Goal: Task Accomplishment & Management: Use online tool/utility

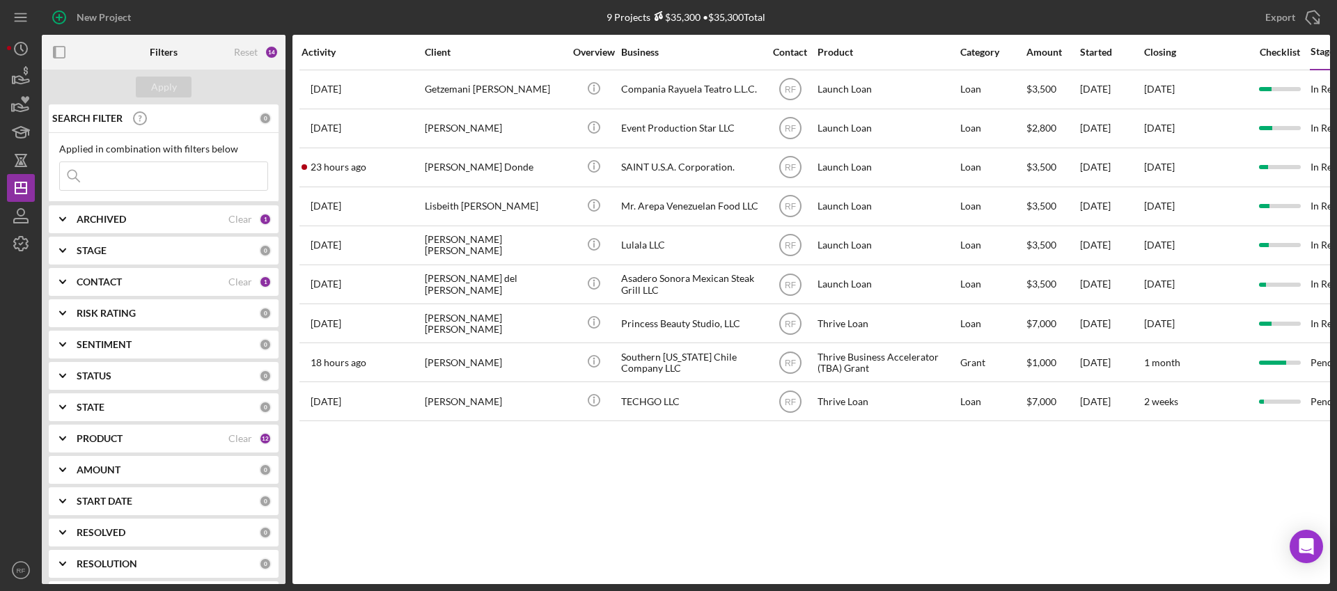
click at [111, 281] on b "CONTACT" at bounding box center [99, 282] width 45 height 11
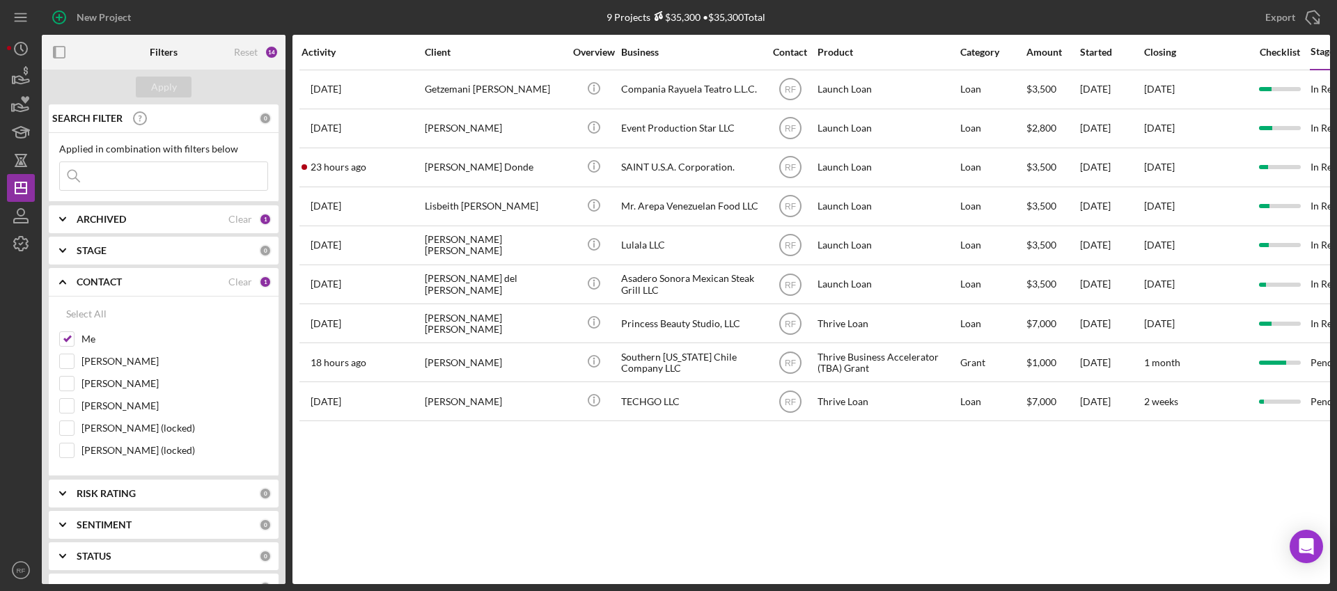
click at [577, 481] on div "Activity Client Overview Business Contact Product Category Amount Started Closi…" at bounding box center [812, 310] width 1038 height 550
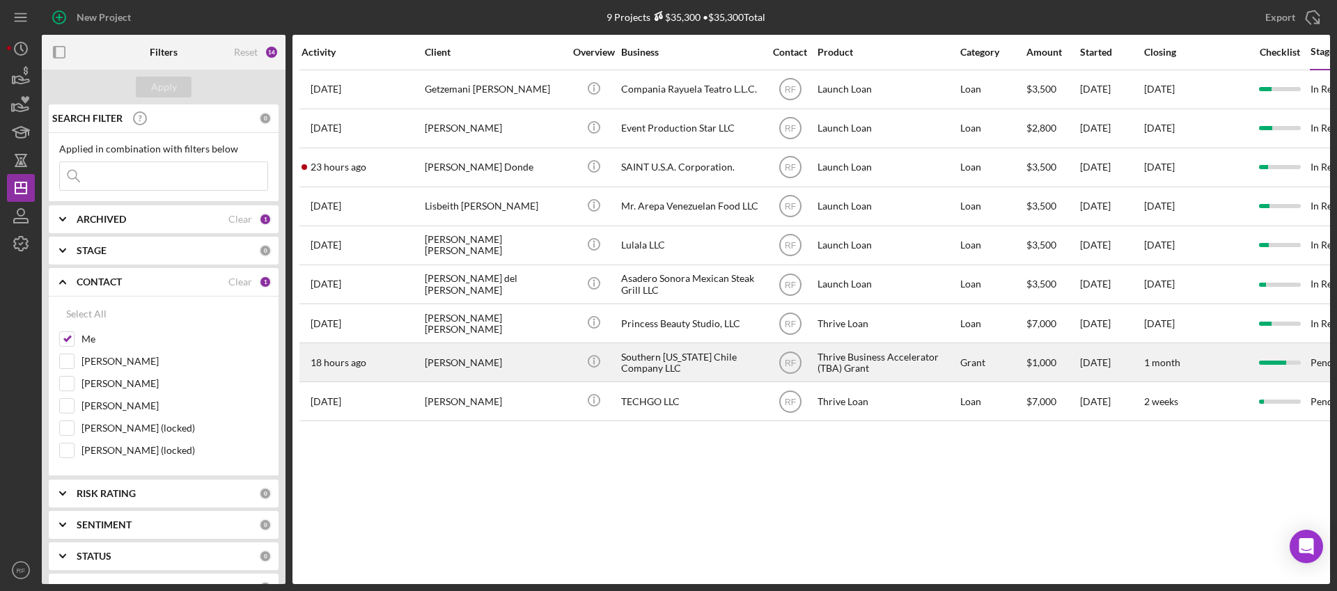
click at [552, 362] on div "[PERSON_NAME]" at bounding box center [494, 362] width 139 height 37
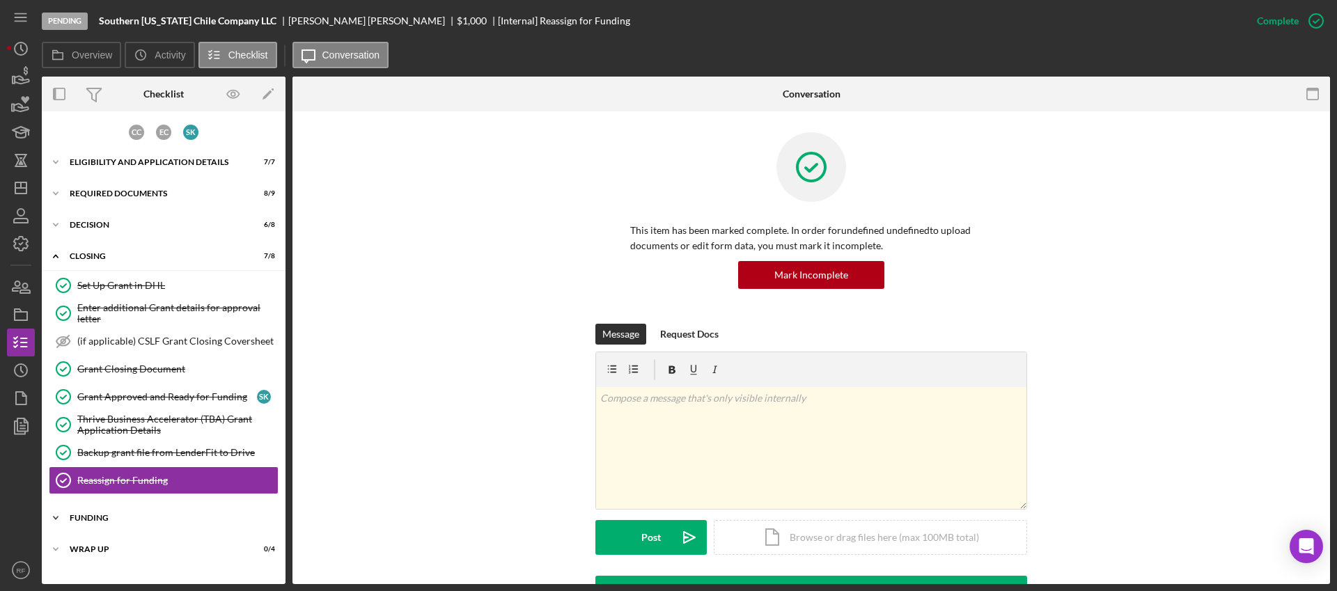
click at [173, 511] on div "Icon/Expander Funding 0 / 7" at bounding box center [164, 518] width 244 height 28
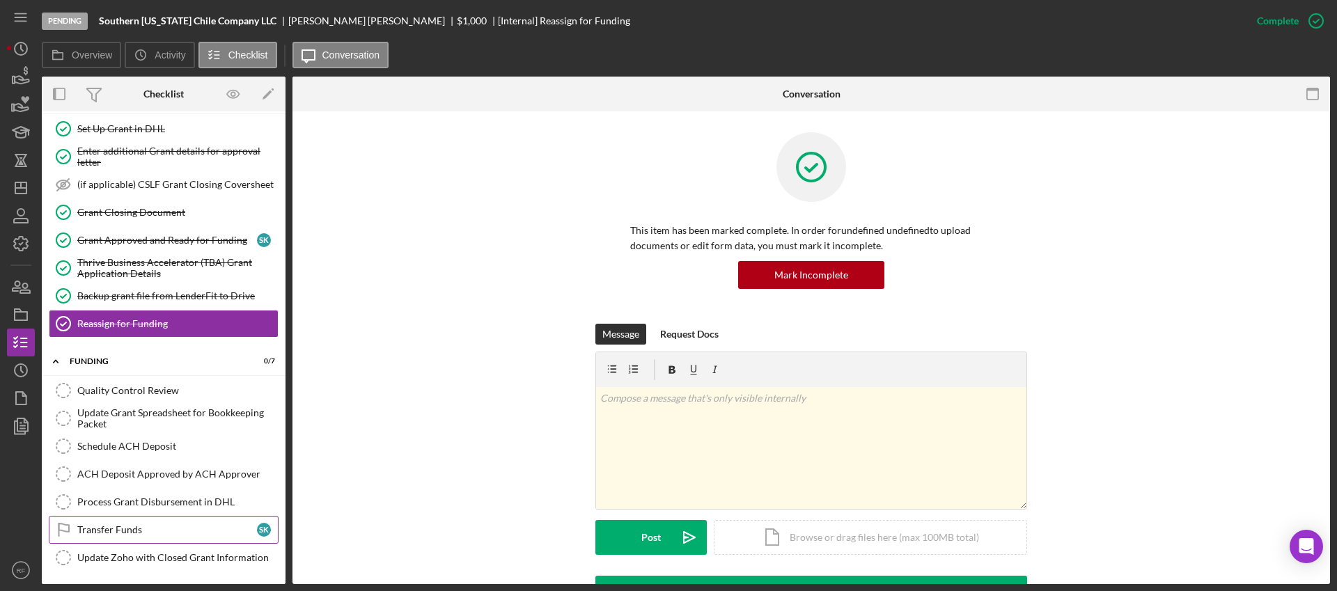
scroll to position [189, 0]
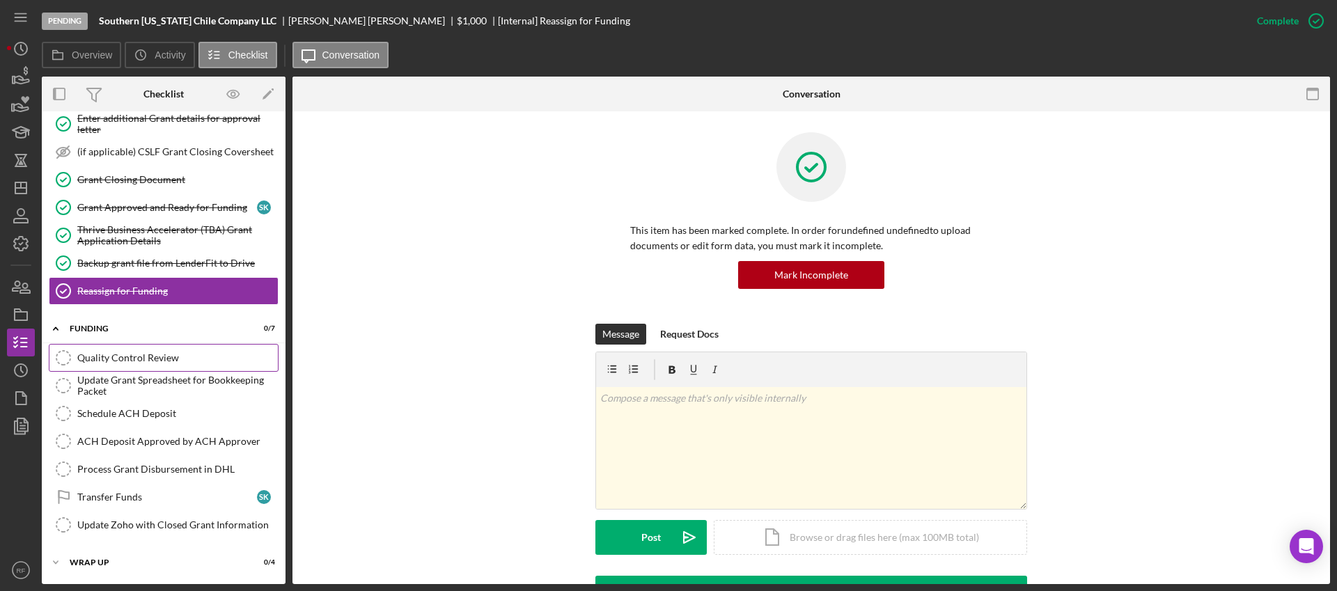
click at [142, 368] on link "Quality Control Review Quality Control Review" at bounding box center [164, 358] width 230 height 28
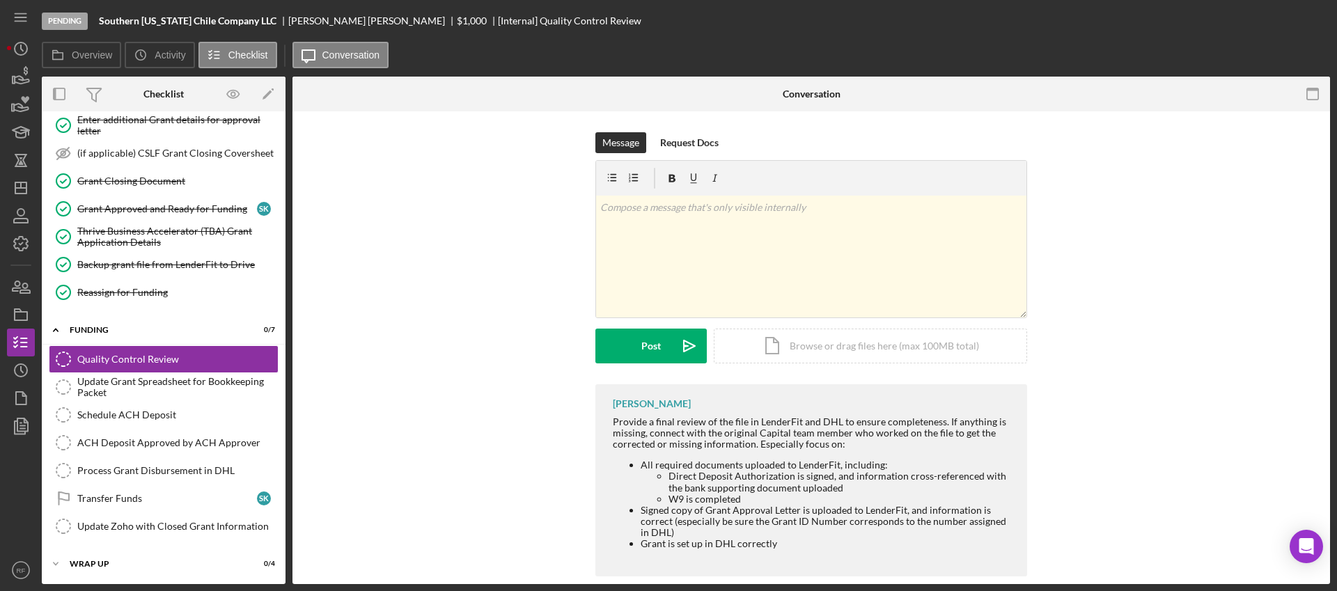
scroll to position [189, 0]
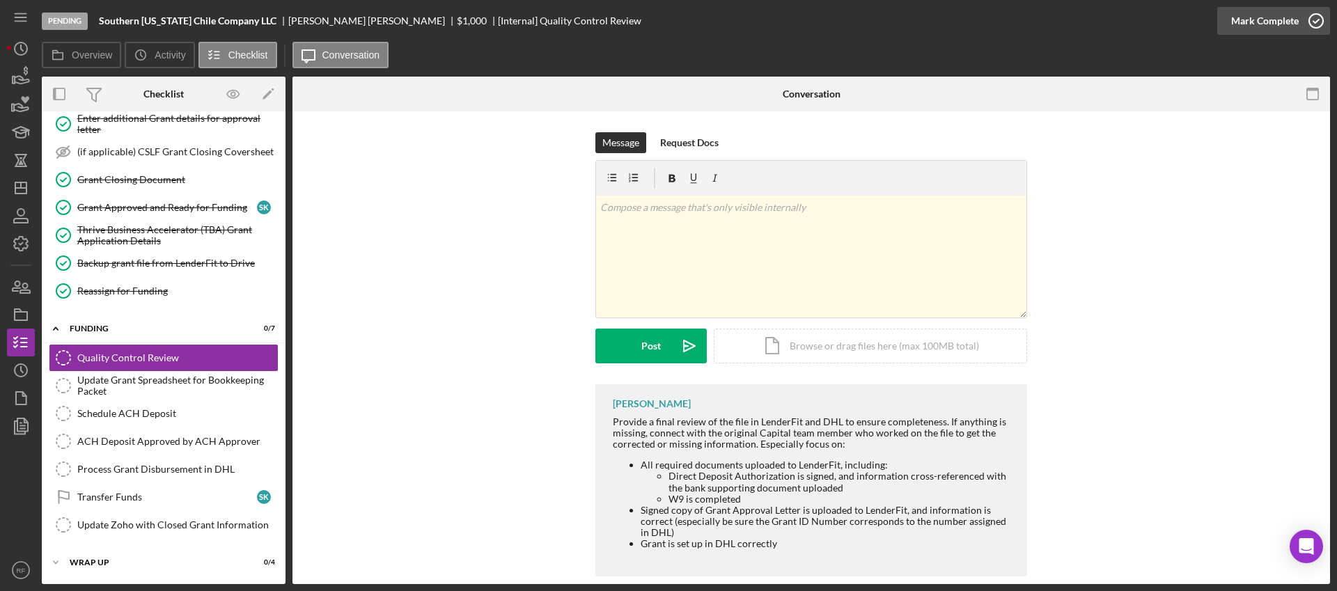
click at [1251, 29] on div "Mark Complete" at bounding box center [1266, 21] width 68 height 28
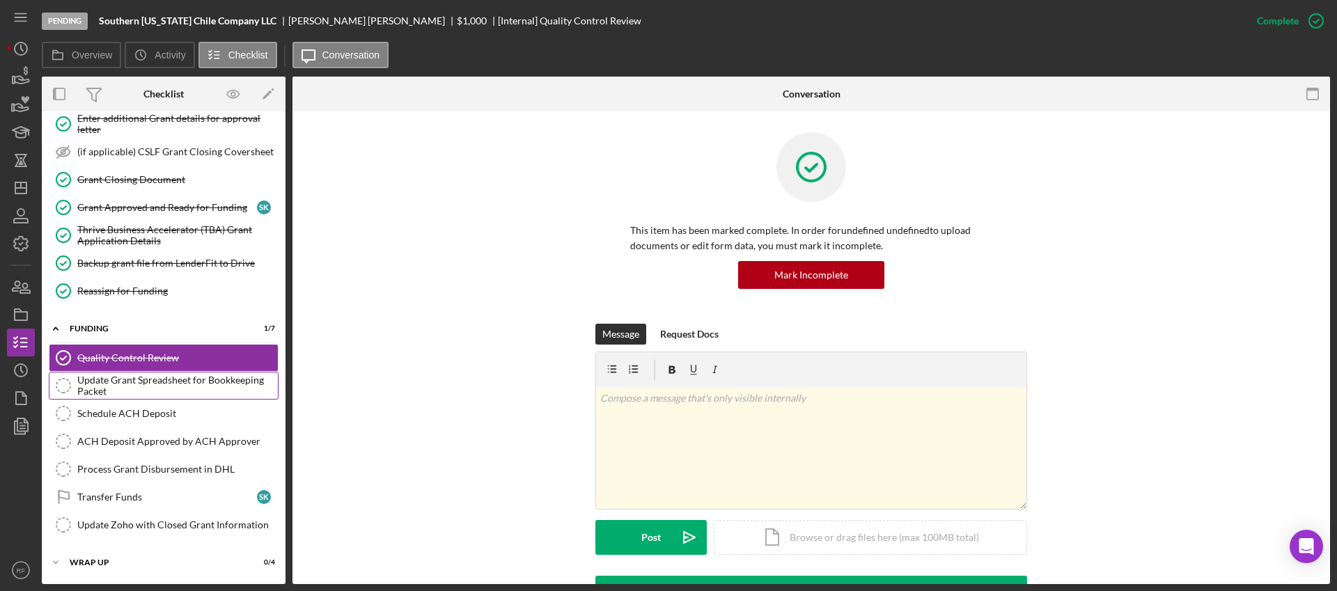
click at [95, 376] on div "Update Grant Spreadsheet for Bookkeeping Packet" at bounding box center [177, 386] width 201 height 22
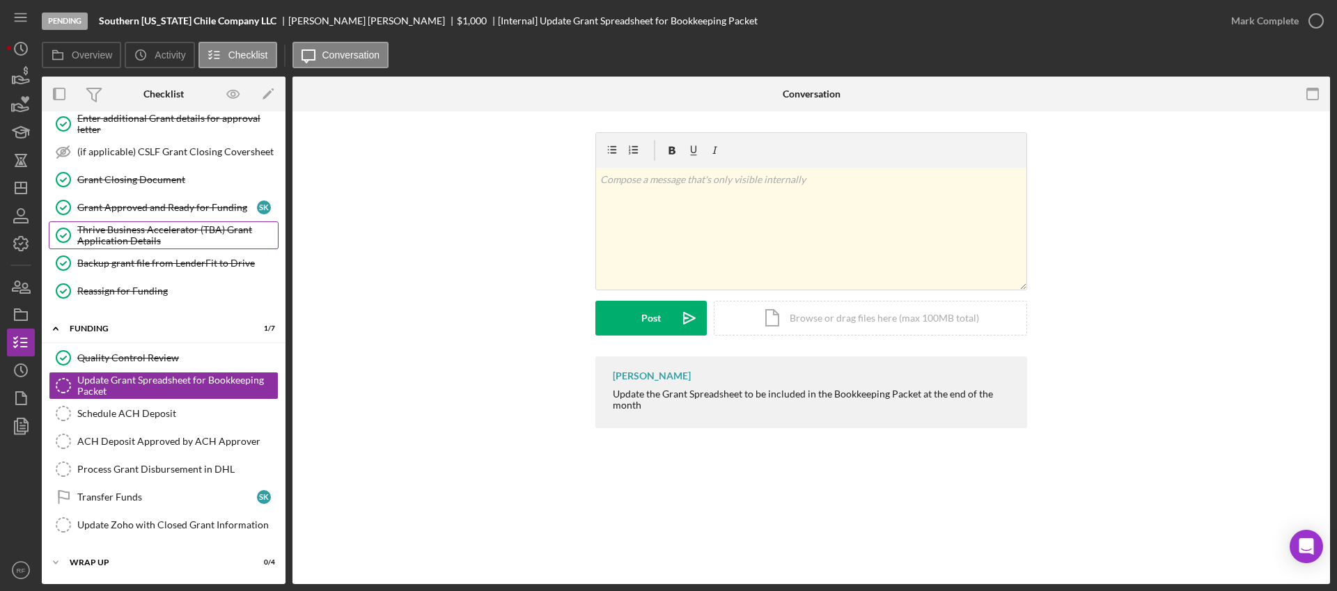
scroll to position [189, 0]
click at [1248, 20] on div "Mark Complete" at bounding box center [1266, 21] width 68 height 28
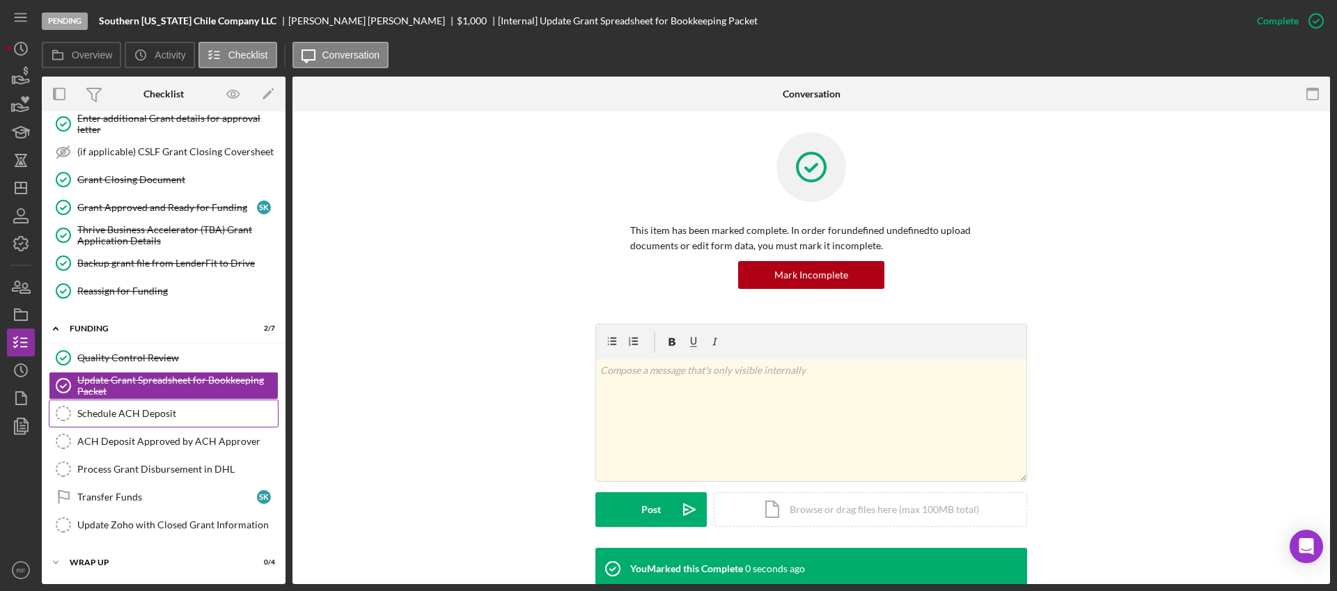
click at [144, 406] on link "Schedule ACH Deposit Schedule ACH Deposit" at bounding box center [164, 414] width 230 height 28
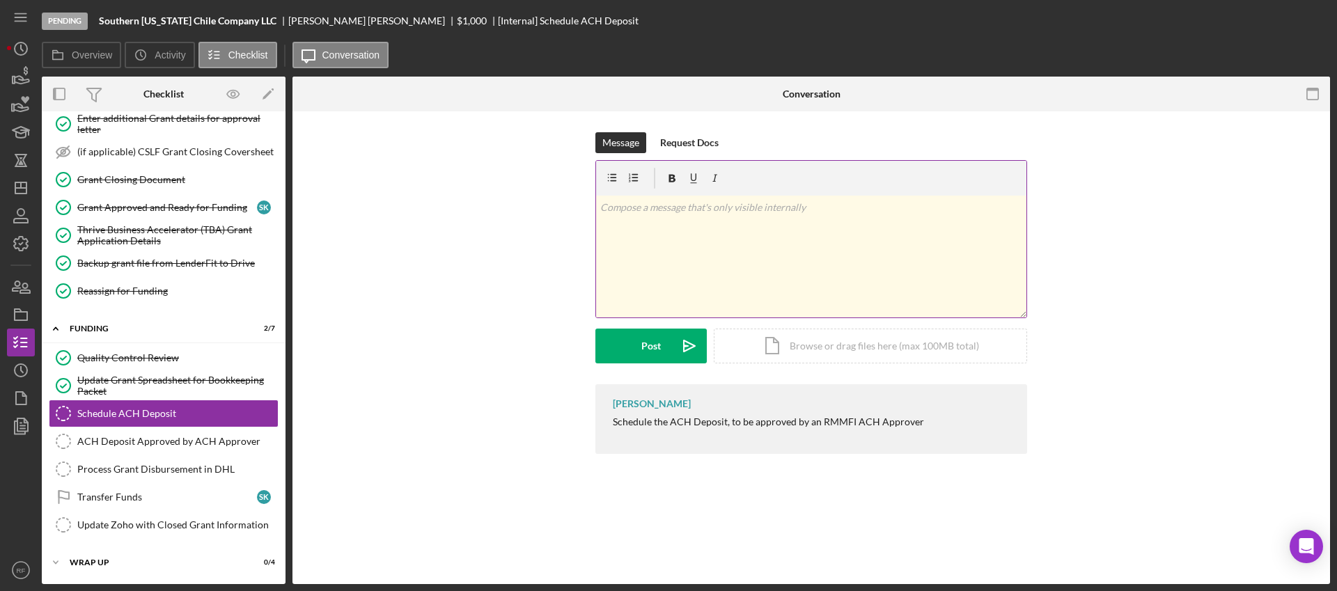
scroll to position [189, 0]
click at [1266, 23] on div "Mark Complete" at bounding box center [1266, 21] width 68 height 28
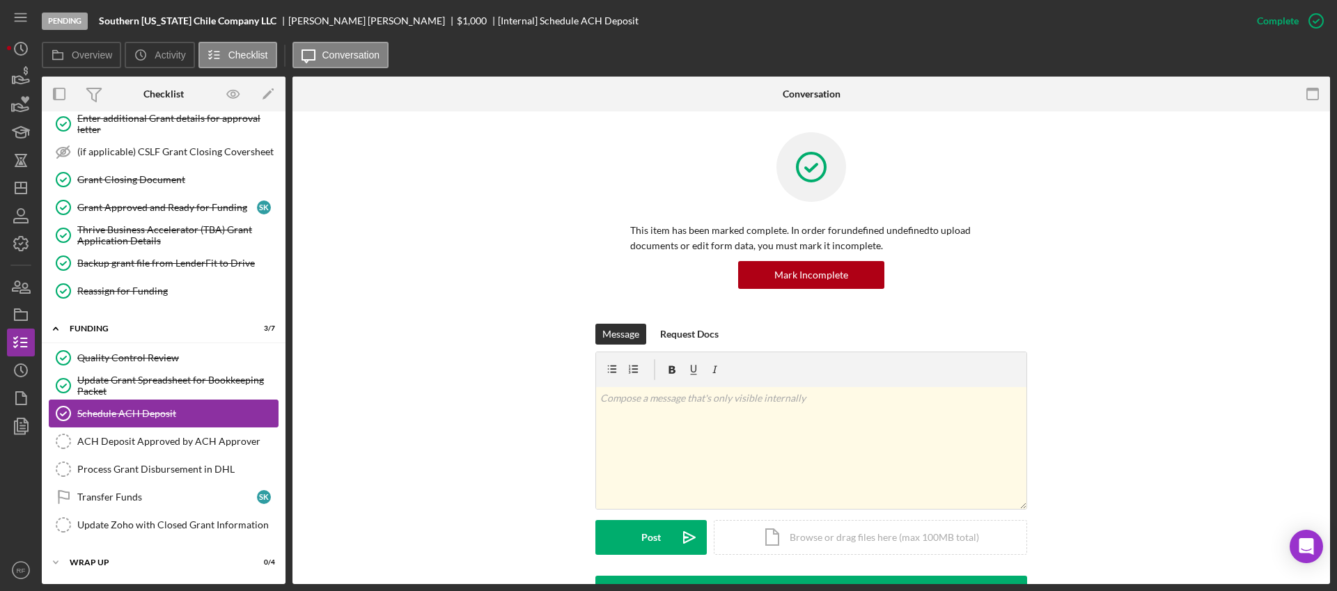
click at [197, 426] on link "Schedule ACH Deposit Schedule ACH Deposit" at bounding box center [164, 414] width 230 height 28
click at [198, 437] on div "ACH Deposit Approved by ACH Approver" at bounding box center [177, 441] width 201 height 11
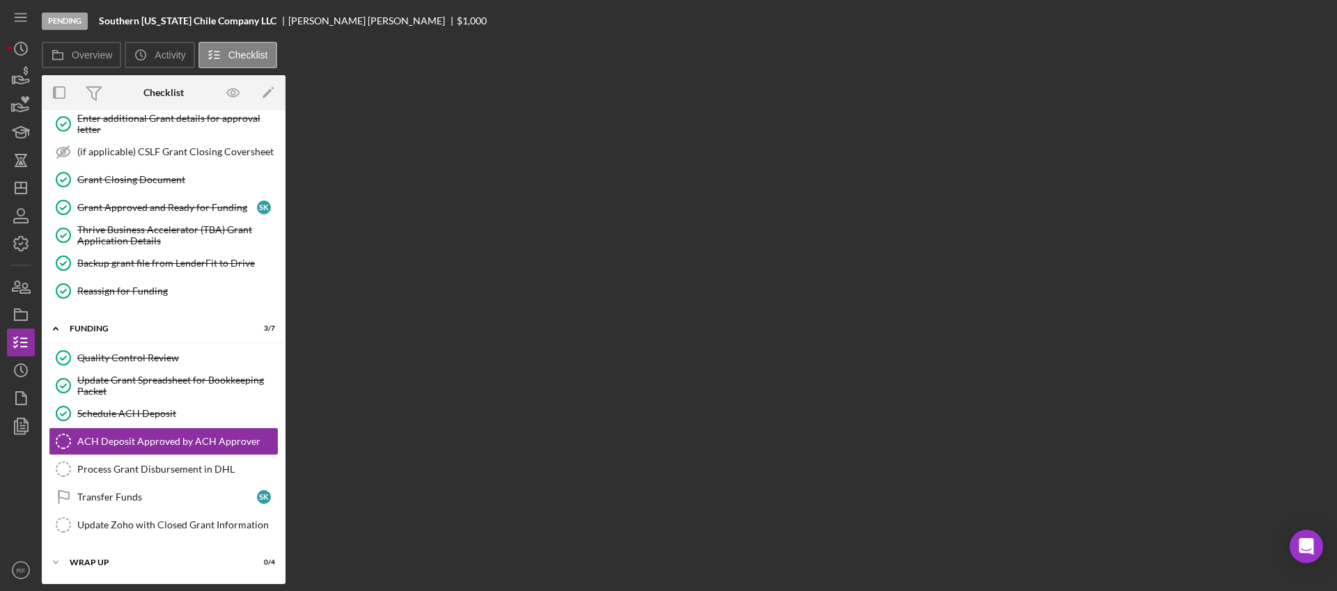
scroll to position [189, 0]
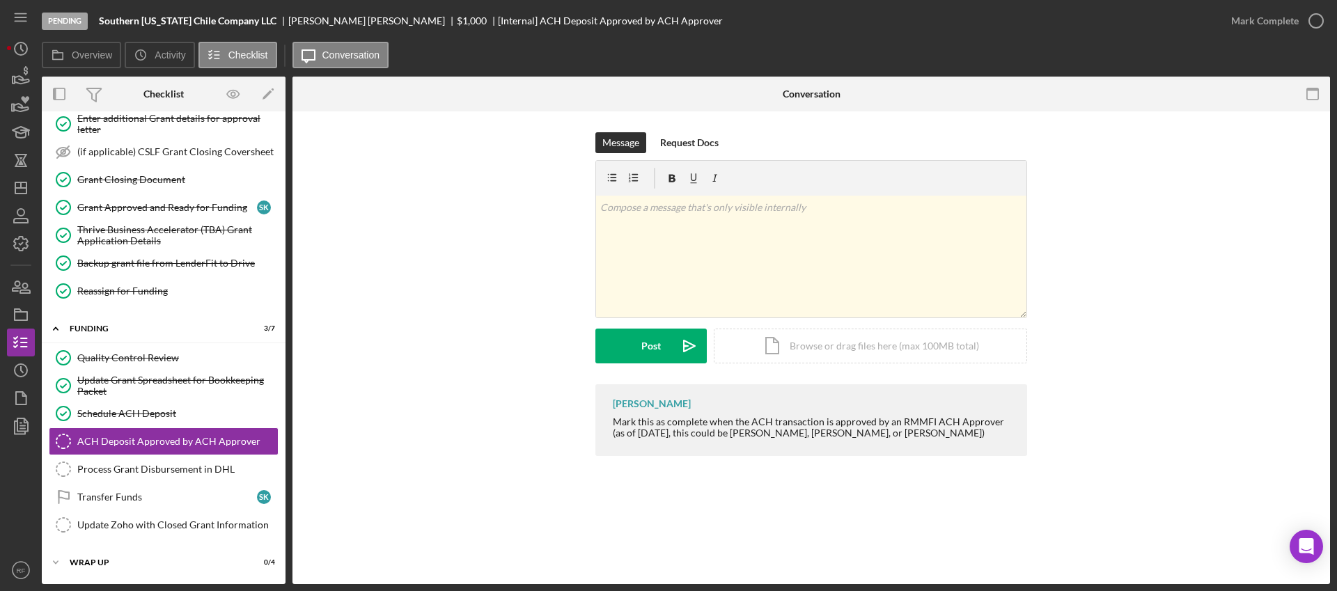
click at [1262, 35] on div "Mark Complete" at bounding box center [1274, 21] width 113 height 42
click at [1257, 26] on div "Mark Complete" at bounding box center [1266, 21] width 68 height 28
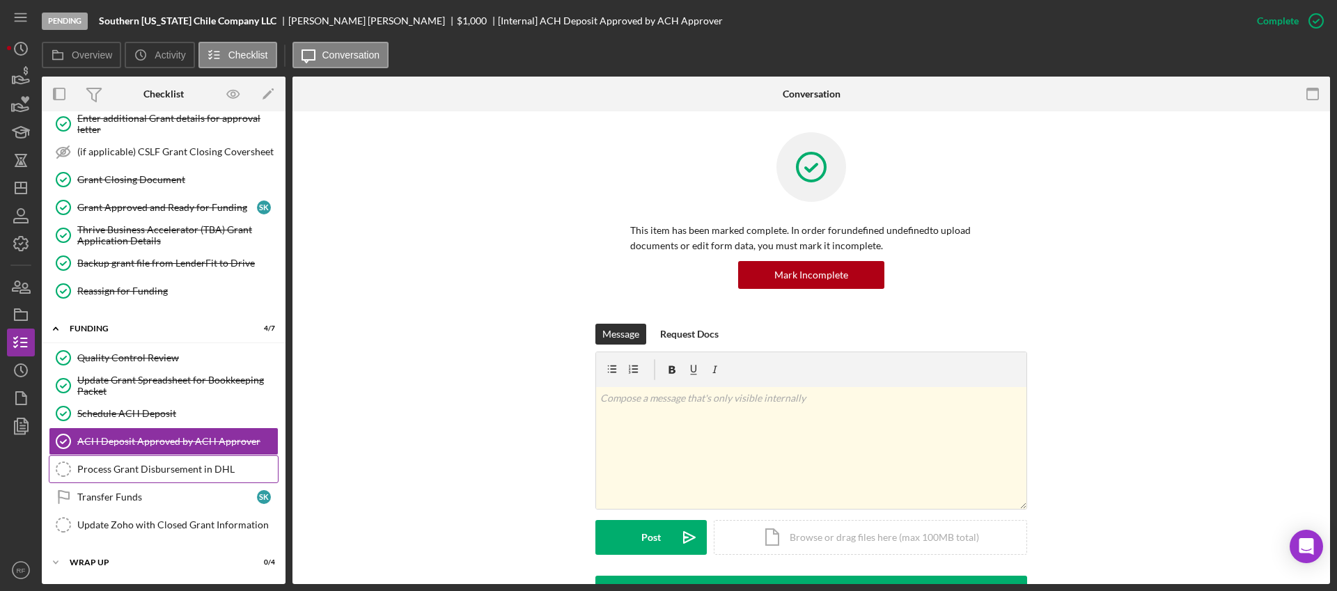
click at [178, 474] on div "Process Grant Disbursement in DHL" at bounding box center [177, 469] width 201 height 11
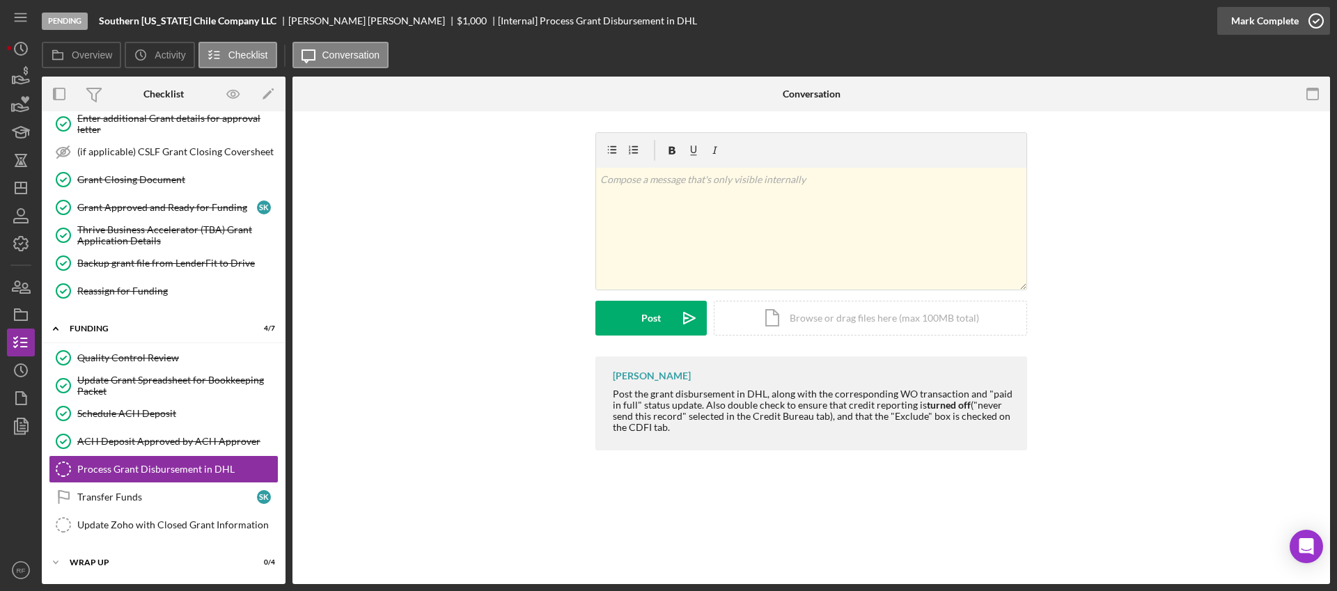
click at [1252, 26] on div "Mark Complete" at bounding box center [1266, 21] width 68 height 28
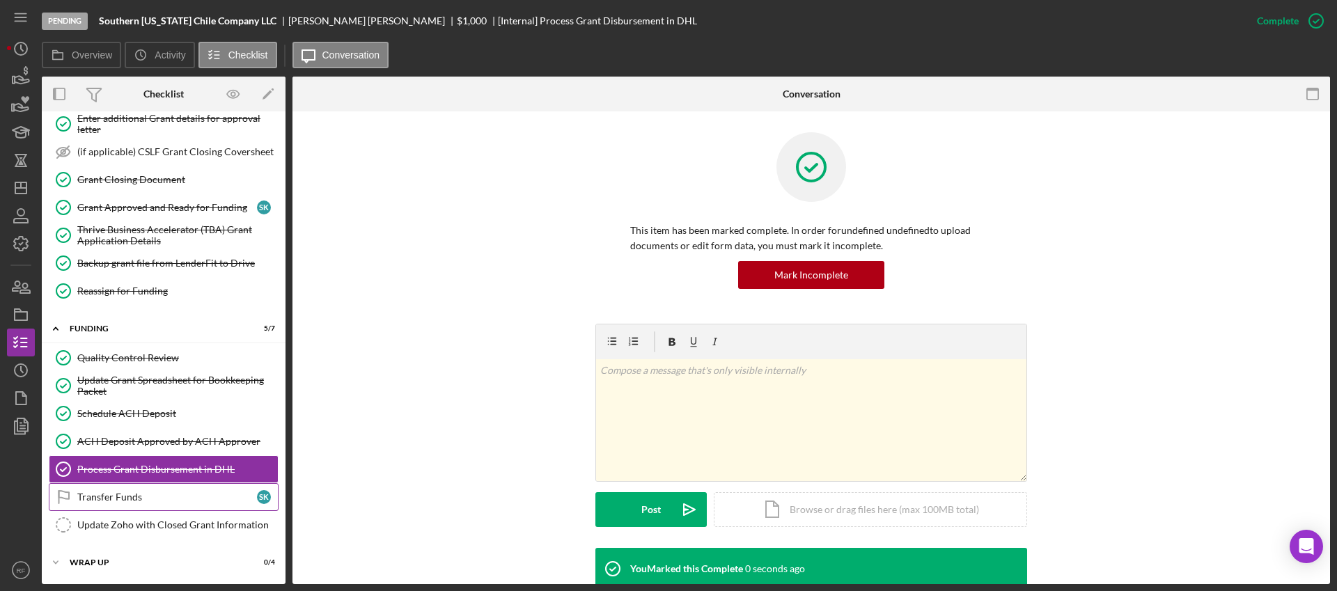
click at [110, 492] on div "Transfer Funds" at bounding box center [167, 497] width 180 height 11
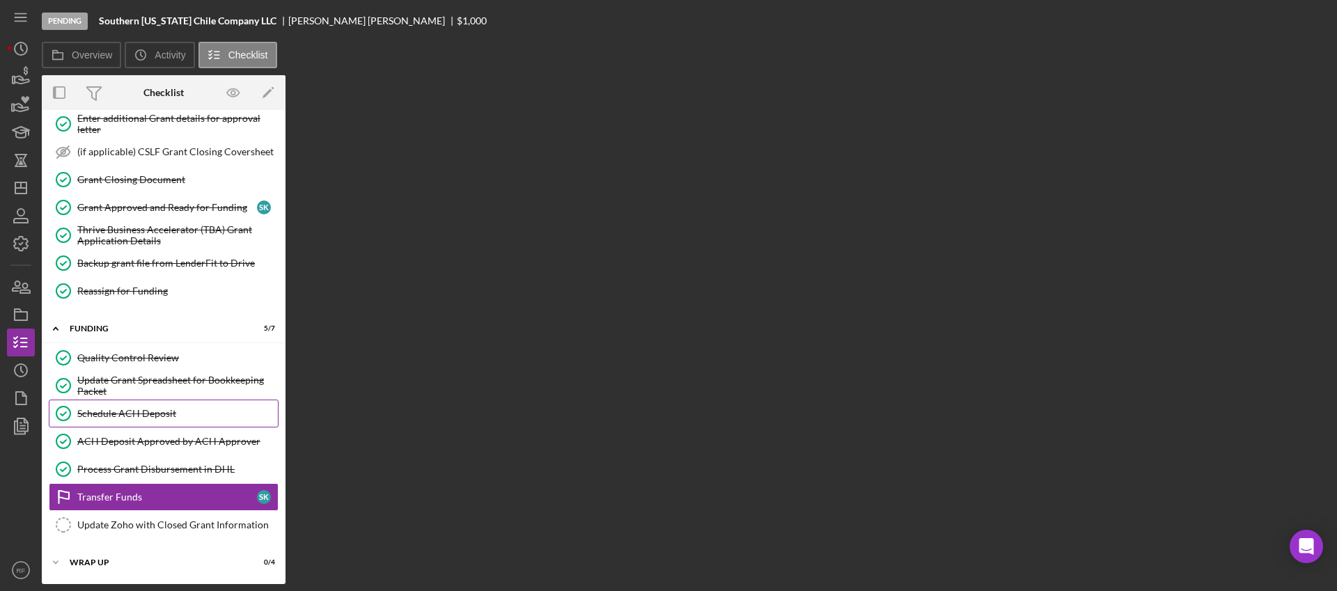
scroll to position [189, 0]
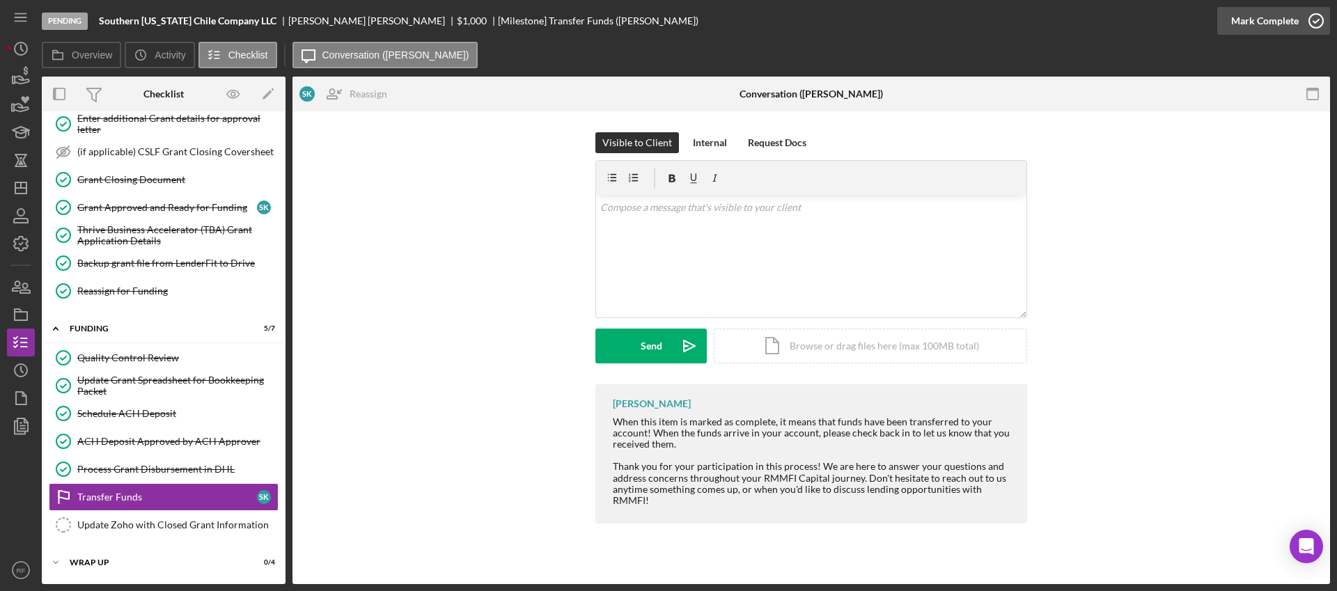
click at [1270, 22] on div "Mark Complete" at bounding box center [1266, 21] width 68 height 28
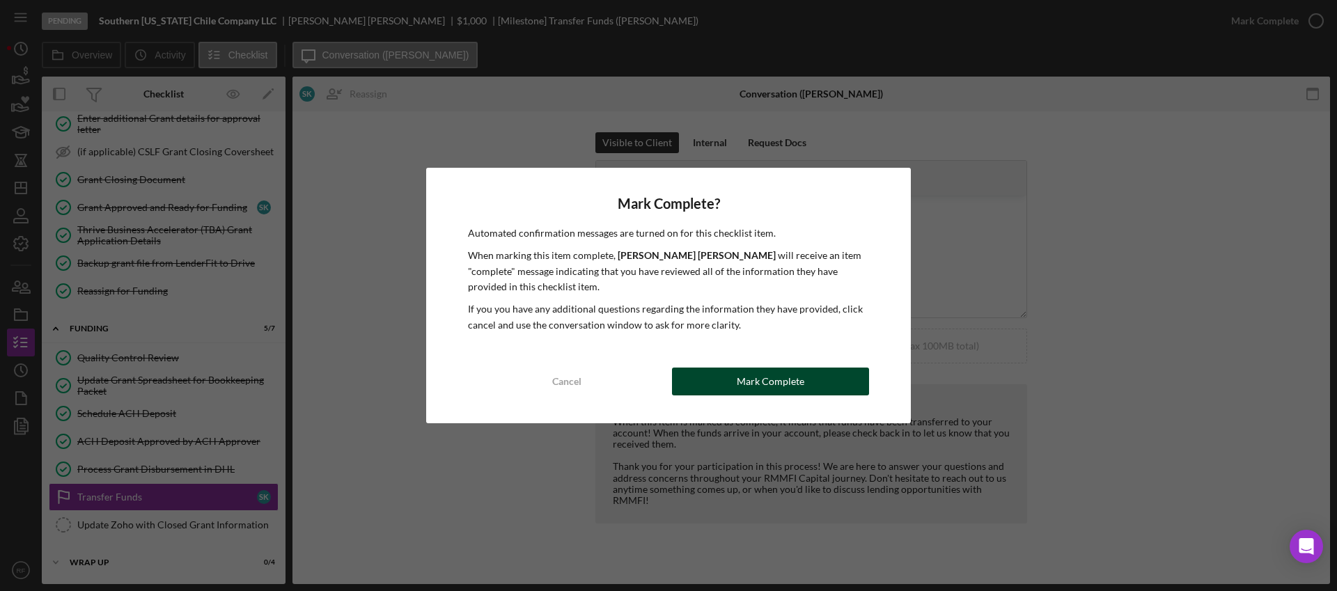
click at [756, 371] on div "Mark Complete" at bounding box center [771, 382] width 68 height 28
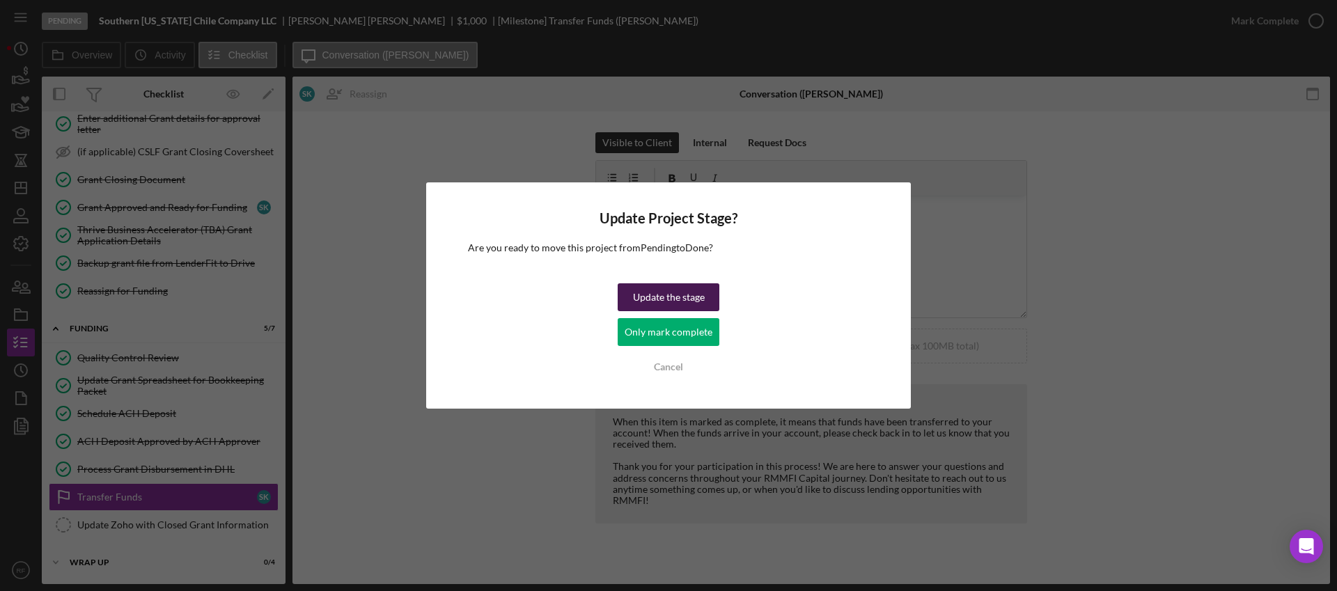
click at [694, 293] on div "Update the stage" at bounding box center [669, 298] width 72 height 28
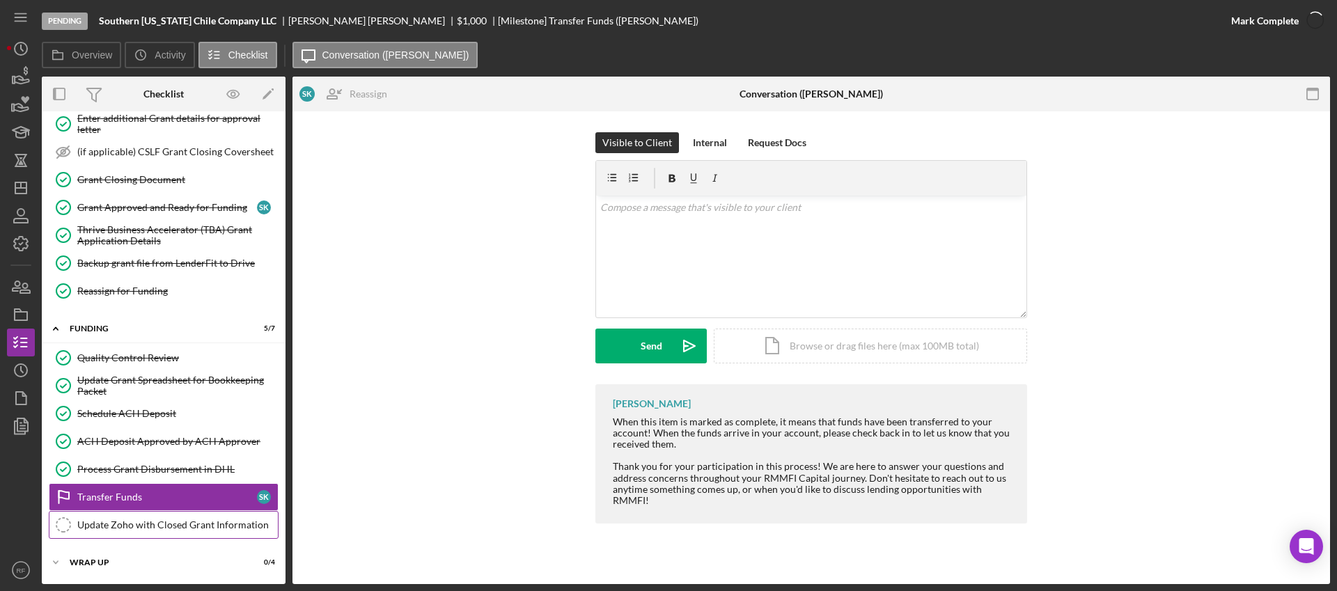
click at [107, 522] on div "Update Zoho with Closed Grant Information" at bounding box center [177, 525] width 201 height 11
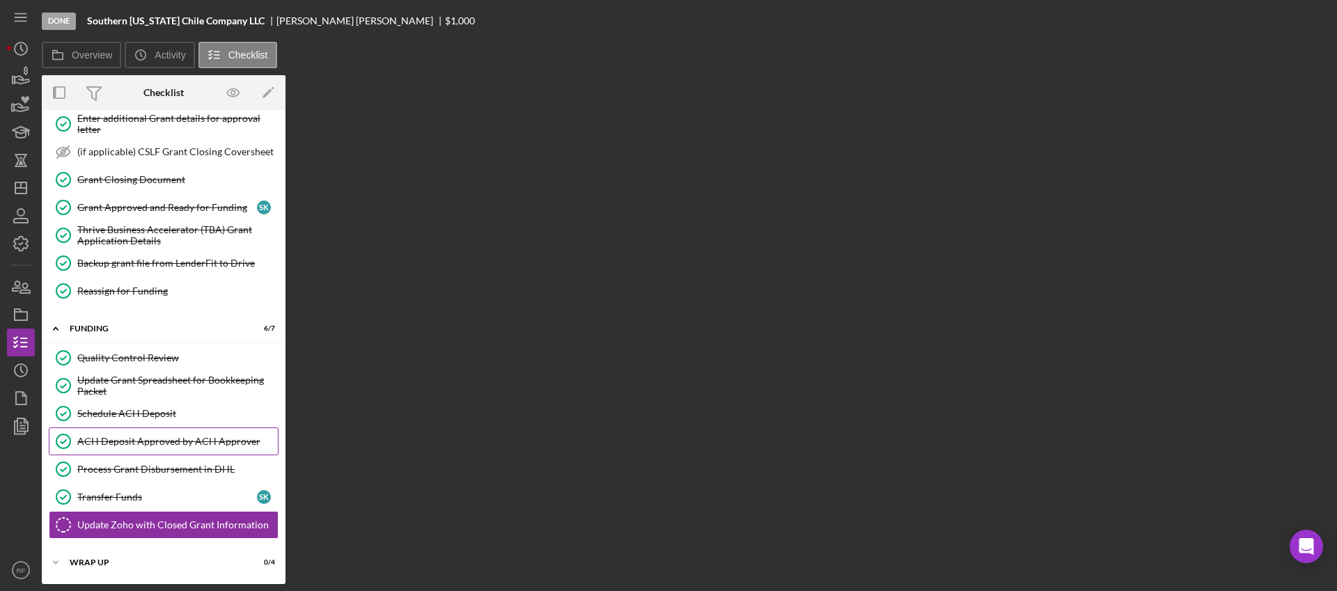
scroll to position [189, 0]
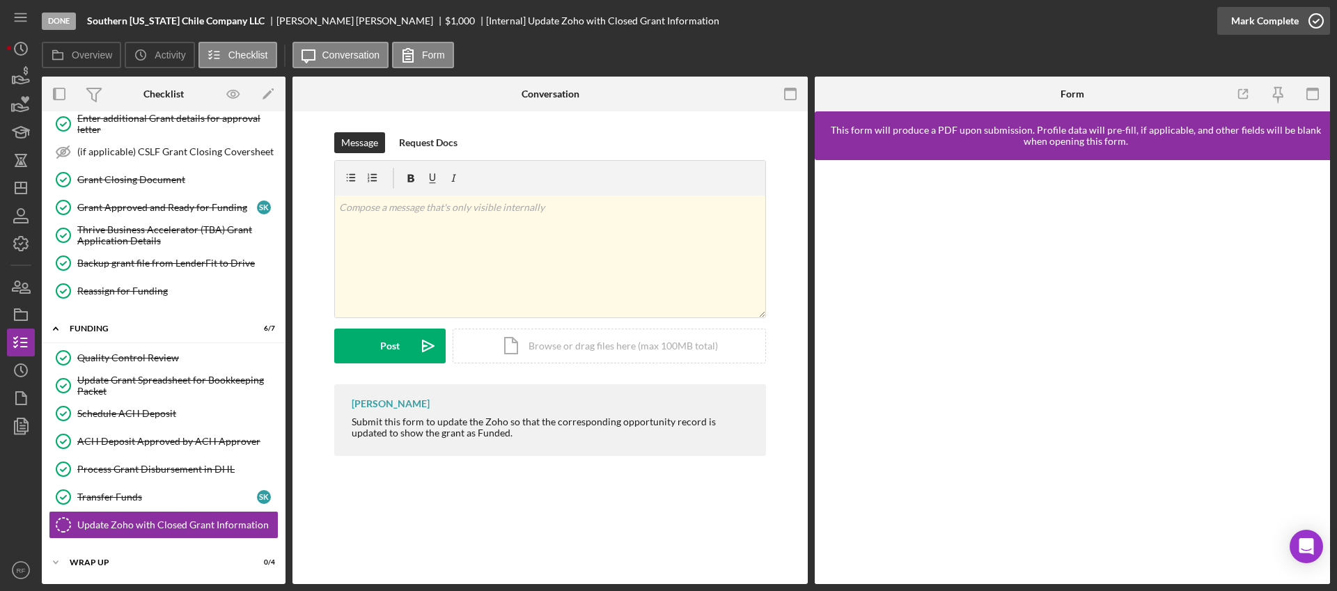
click at [1259, 26] on div "Mark Complete" at bounding box center [1266, 21] width 68 height 28
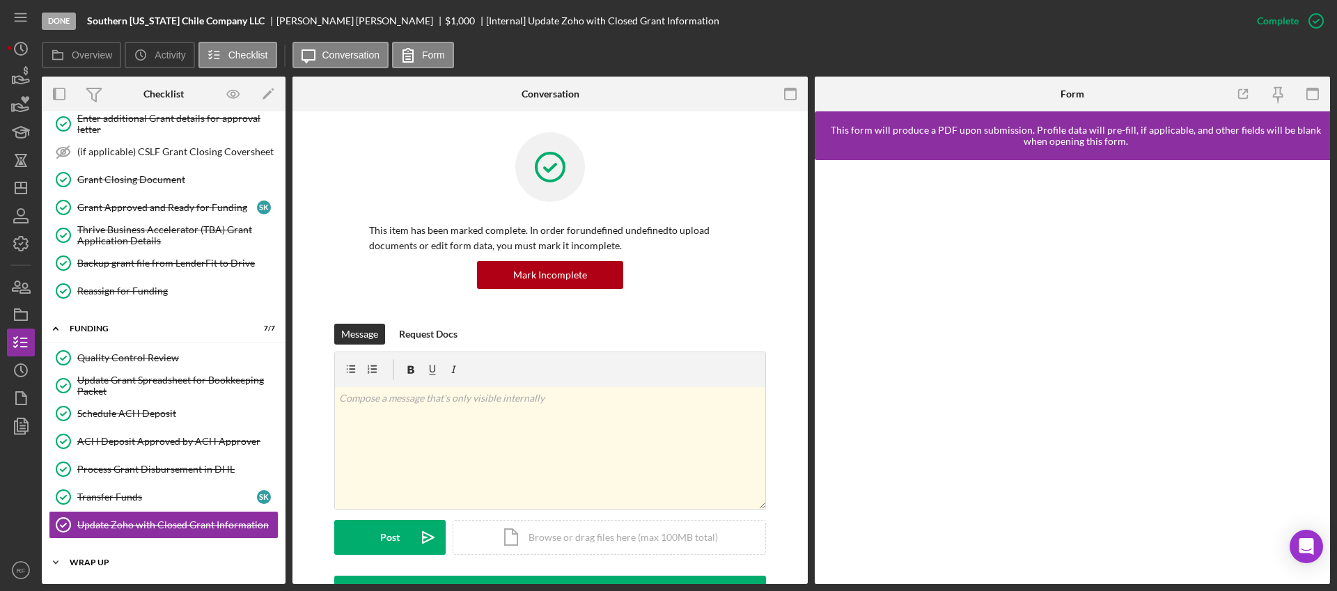
click at [108, 553] on div "Icon/Expander WRAP UP 0 / 4" at bounding box center [164, 563] width 244 height 28
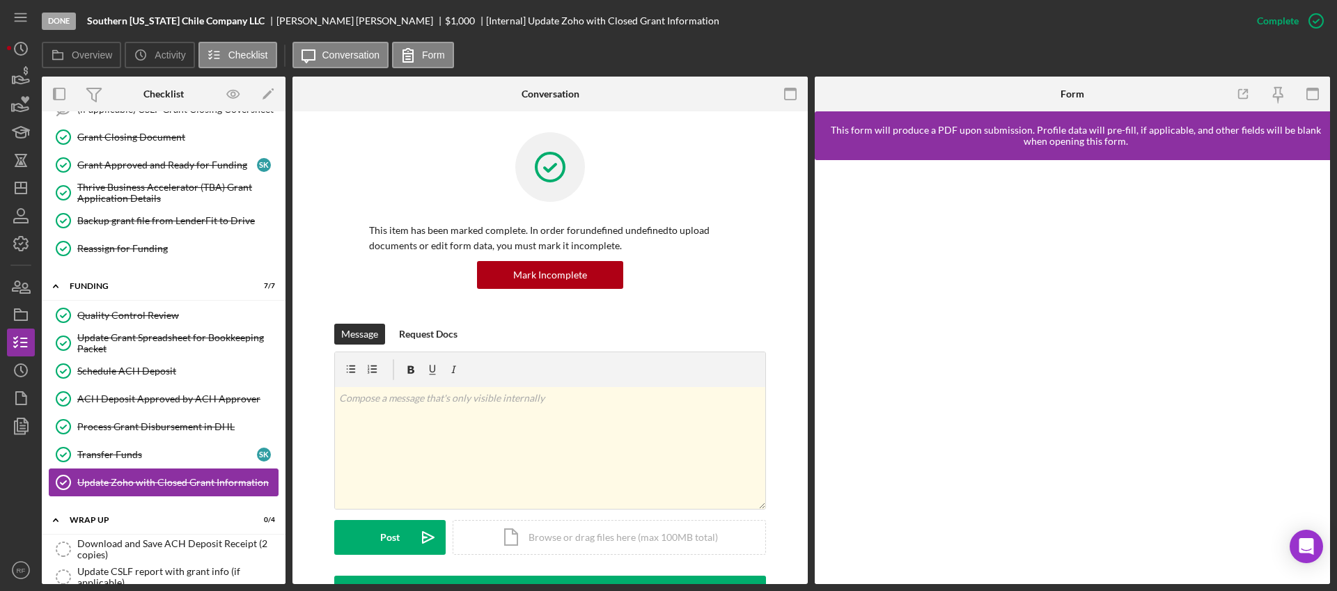
scroll to position [267, 0]
